Goal: Check status: Check status

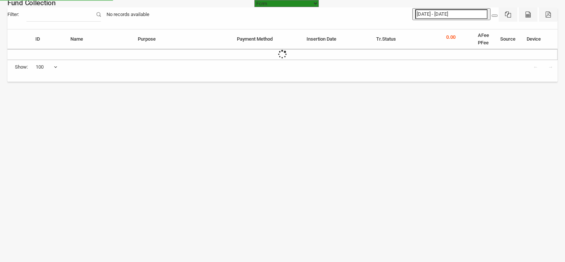
select select "[URL][DOMAIN_NAME]"
select select "100"
type input "[DATE] - [DATE]"
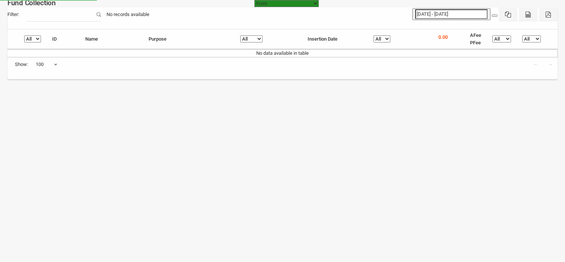
select select "[URL][DOMAIN_NAME]"
select select "100"
